Goal: Information Seeking & Learning: Check status

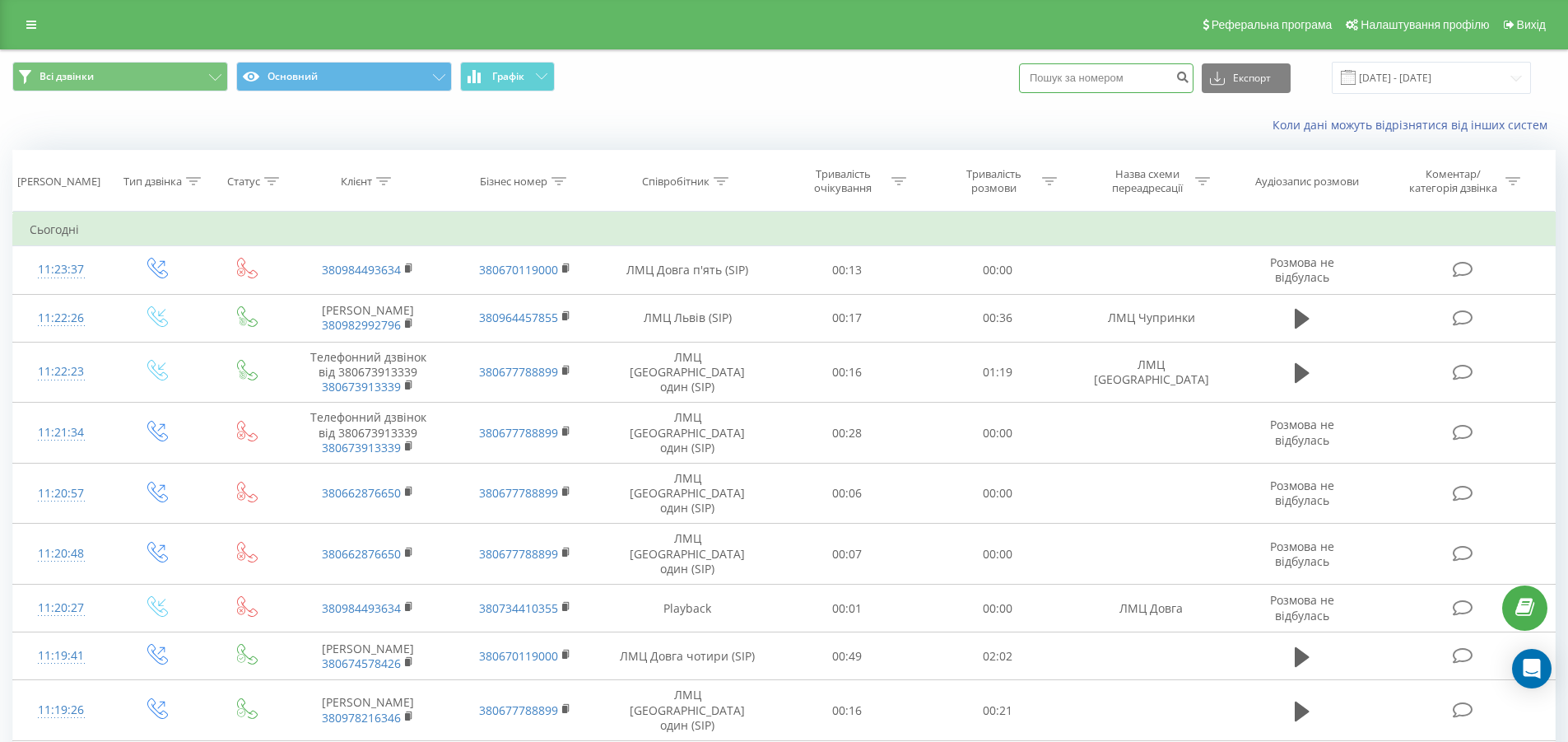
drag, startPoint x: 0, startPoint y: 0, endPoint x: 1121, endPoint y: 92, distance: 1124.8
click at [1121, 85] on input at bounding box center [1106, 78] width 175 height 30
paste input "0932020994"
type input "0932020994"
click at [1189, 80] on icon "submit" at bounding box center [1182, 75] width 14 height 10
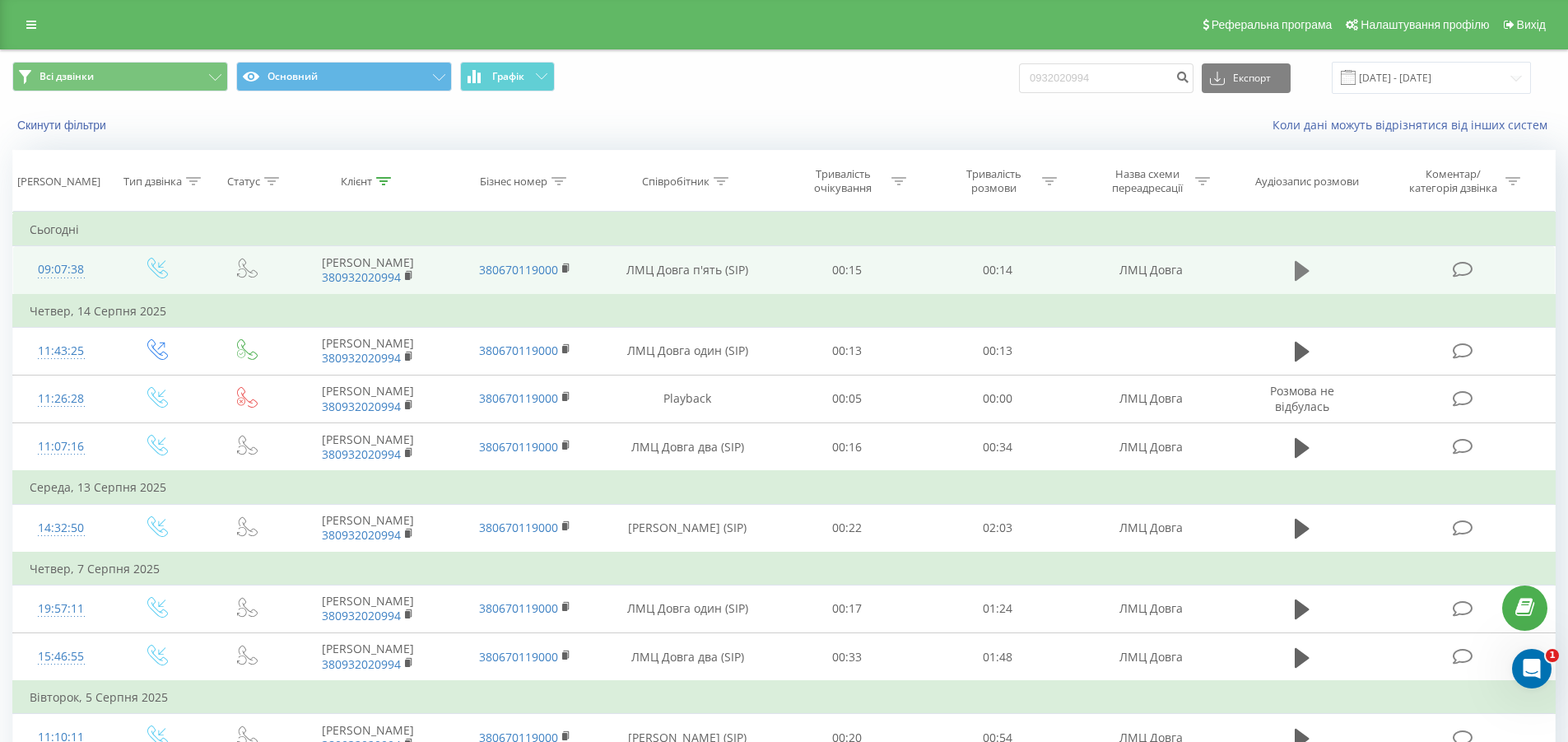
click at [1303, 271] on icon at bounding box center [1302, 271] width 15 height 20
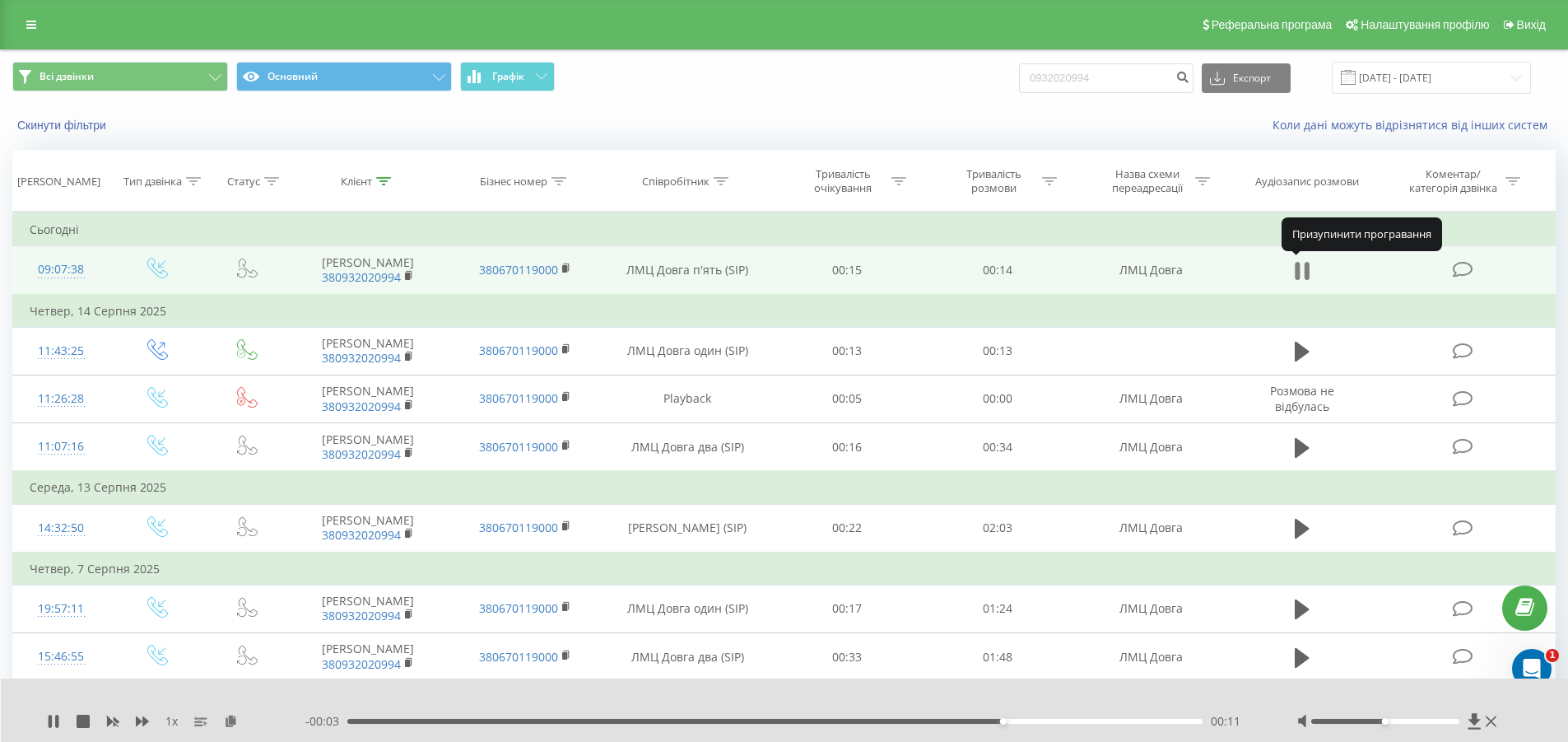
click at [1301, 274] on icon at bounding box center [1302, 270] width 15 height 23
